Goal: Information Seeking & Learning: Learn about a topic

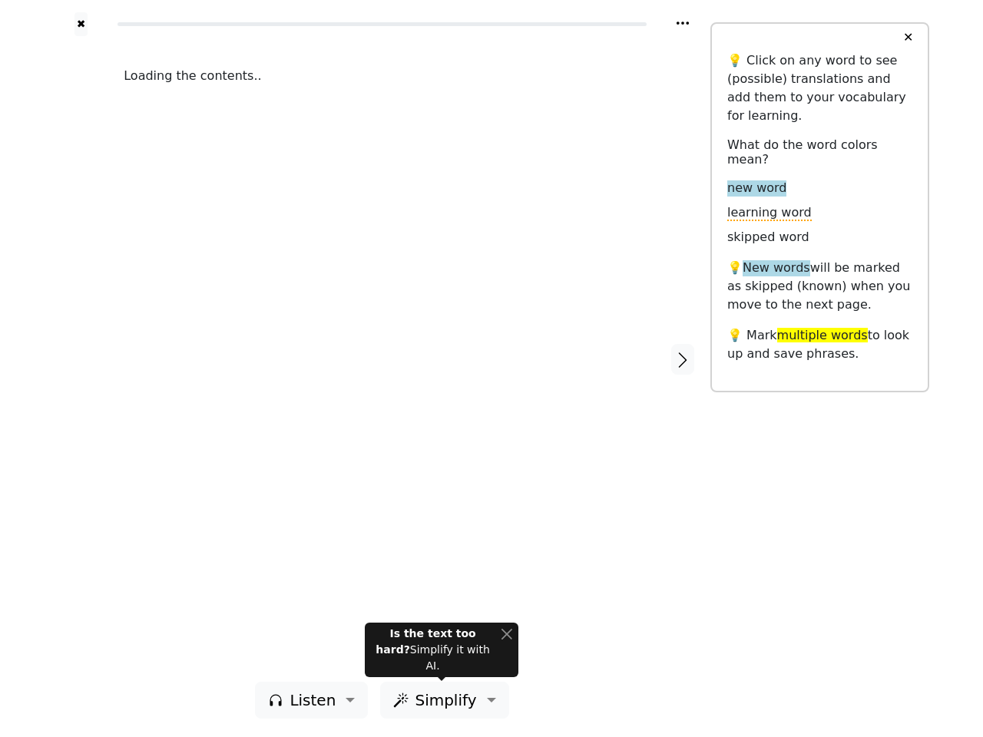
click at [491, 369] on div "Loading the contents.." at bounding box center [381, 359] width 547 height 646
click at [683, 23] on icon at bounding box center [682, 22] width 12 height 3
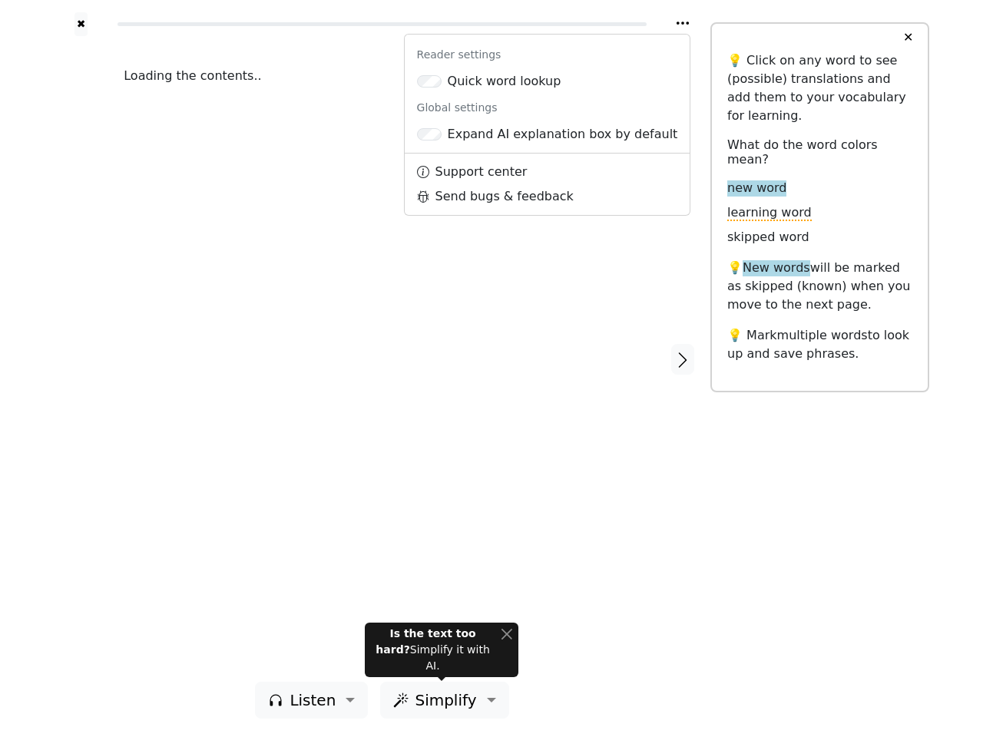
click at [81, 359] on div at bounding box center [81, 359] width 55 height 646
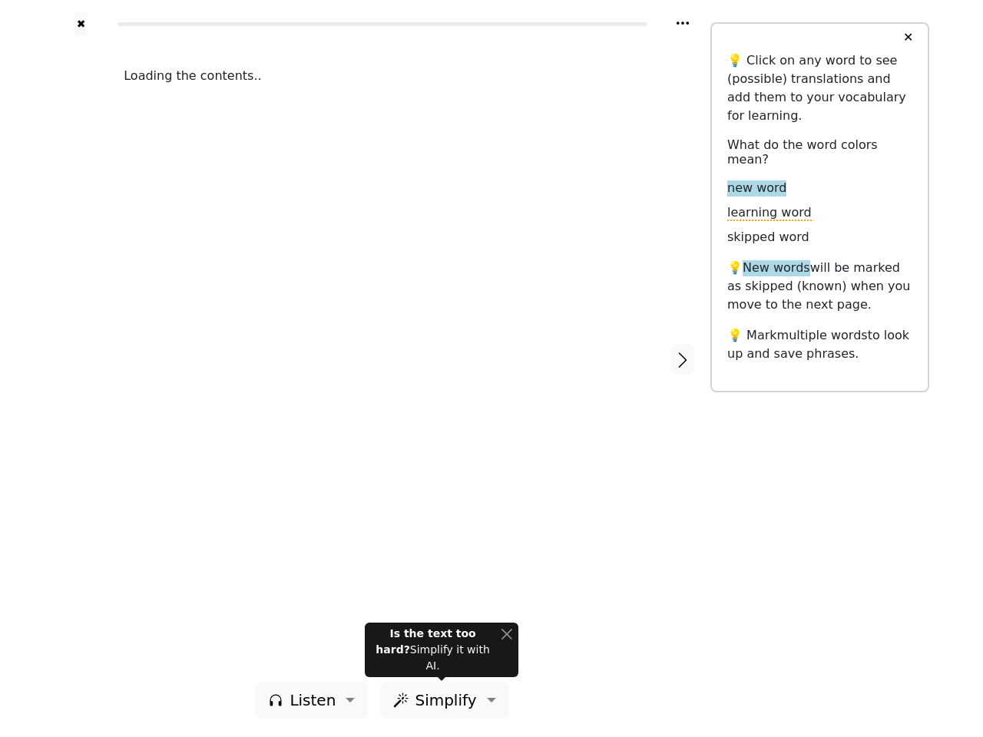
click at [382, 359] on div "Loading the contents.." at bounding box center [381, 359] width 547 height 646
click at [683, 359] on icon "button" at bounding box center [682, 360] width 18 height 18
click at [316, 700] on span "Listen" at bounding box center [312, 700] width 46 height 23
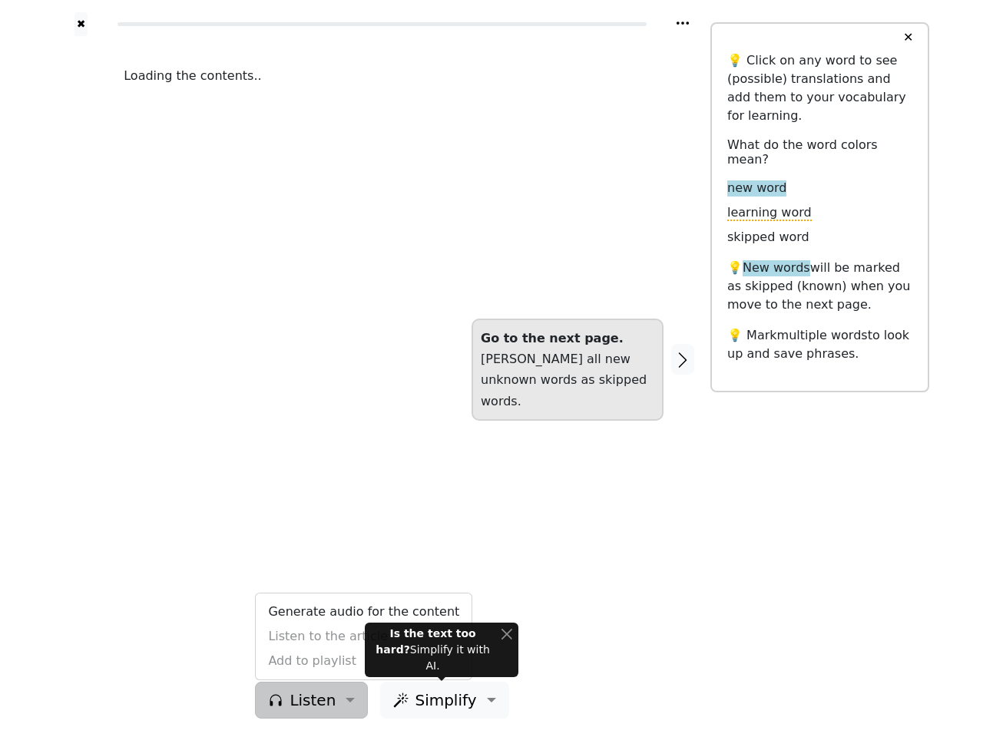
click at [441, 700] on span "Simplify" at bounding box center [445, 700] width 61 height 23
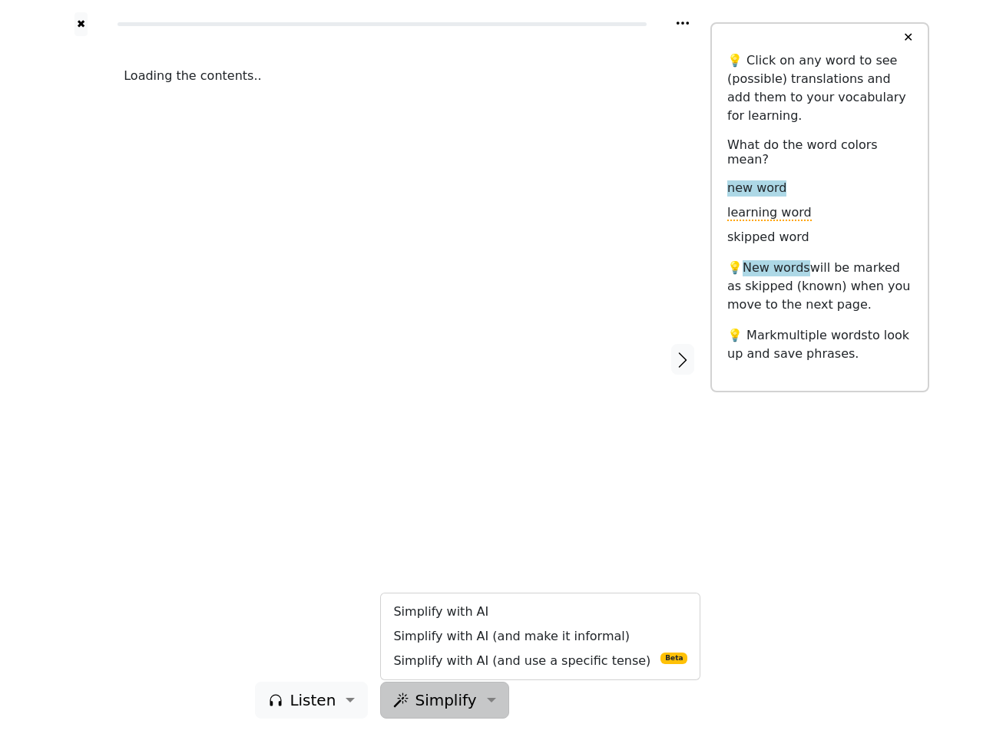
click at [908, 38] on button "✕" at bounding box center [908, 38] width 28 height 28
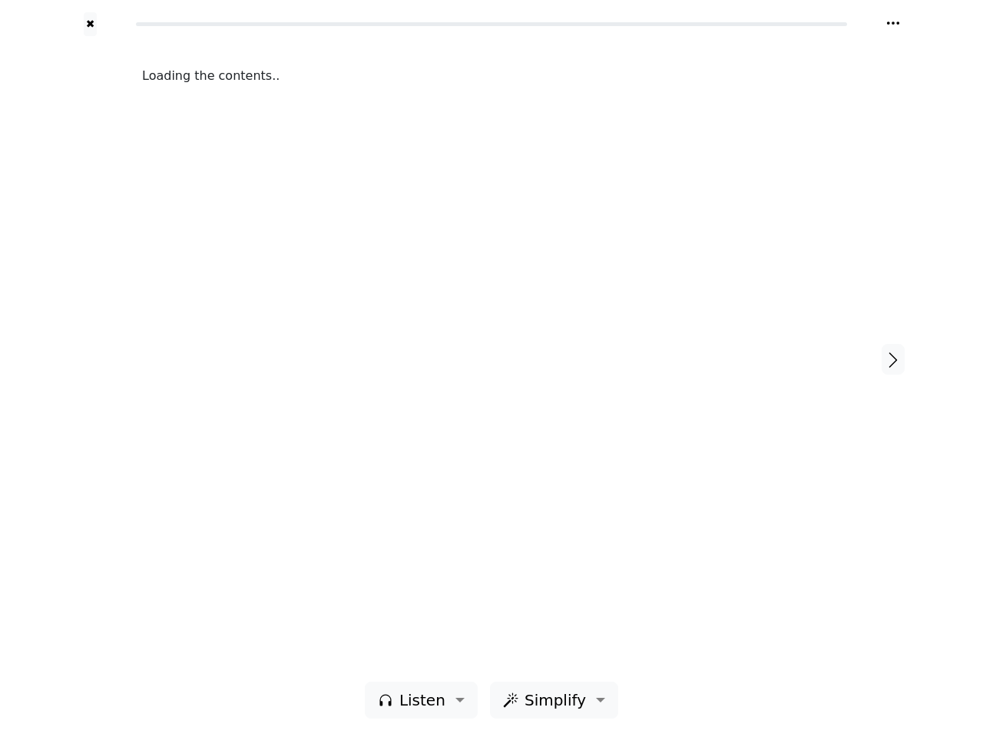
click at [441, 658] on div "Loading the contents.." at bounding box center [491, 359] width 729 height 646
